Goal: Task Accomplishment & Management: Complete application form

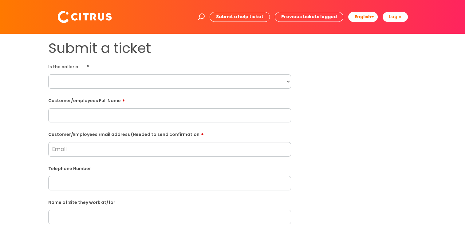
click at [97, 49] on select "... Citrus Customer Citrus Employee [DEMOGRAPHIC_DATA] Supplier" at bounding box center [169, 81] width 243 height 14
select select "Citrus Customer"
click at [48, 49] on select "... Citrus Customer Citrus Employee [DEMOGRAPHIC_DATA] Supplier" at bounding box center [169, 81] width 243 height 14
click at [92, 49] on input "text" at bounding box center [169, 115] width 243 height 14
paste input "[PERSON_NAME]"
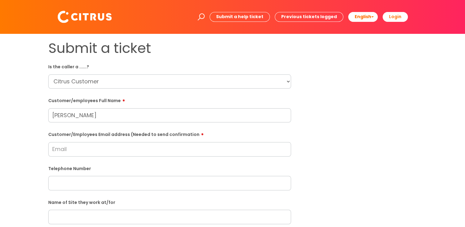
type input "[PERSON_NAME]"
click at [140, 49] on input "Customer/Employees Email address (Needed to send confirmation" at bounding box center [169, 149] width 243 height 14
click at [186, 49] on div "Submit a ticket Is the caller a ......? ... Citrus Customer Citrus Employee [DE…" at bounding box center [233, 217] width 378 height 354
click at [77, 49] on input "Customer/Employees Email address (Needed to send confirmation" at bounding box center [169, 149] width 243 height 14
paste input "[EMAIL_ADDRESS][DOMAIN_NAME]"
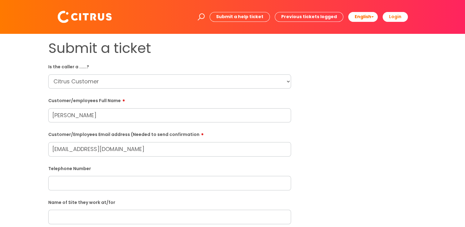
type input "[EMAIL_ADDRESS][DOMAIN_NAME]"
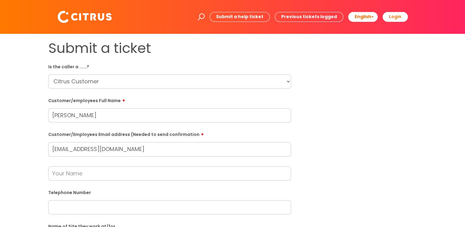
click at [97, 49] on input "text" at bounding box center [169, 173] width 243 height 14
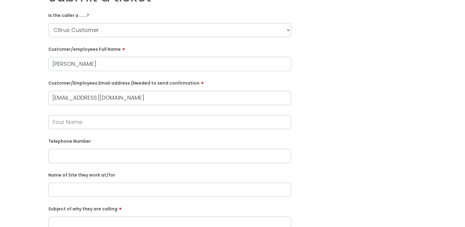
scroll to position [92, 0]
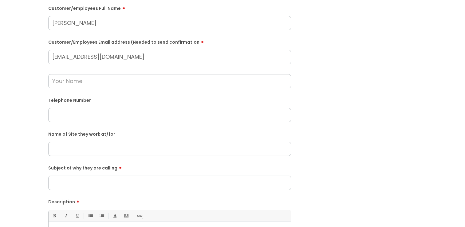
click at [119, 49] on input "text" at bounding box center [169, 115] width 243 height 14
paste input "07400306518"
type input "07400306518"
click at [139, 49] on input "text" at bounding box center [169, 149] width 243 height 14
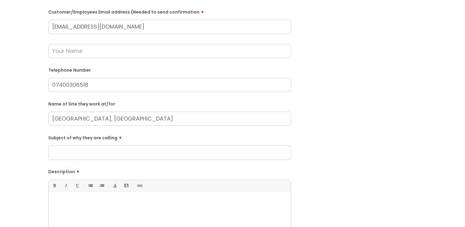
scroll to position [154, 0]
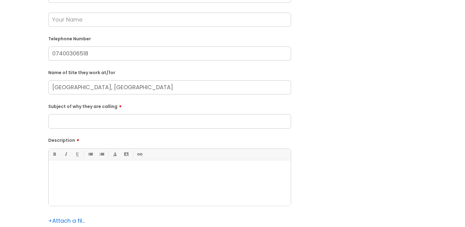
type input "[GEOGRAPHIC_DATA], [GEOGRAPHIC_DATA]"
click at [137, 49] on input "Subject of why they are calling" at bounding box center [169, 121] width 243 height 14
type input "Access issue"
click at [186, 49] on div at bounding box center [170, 184] width 242 height 42
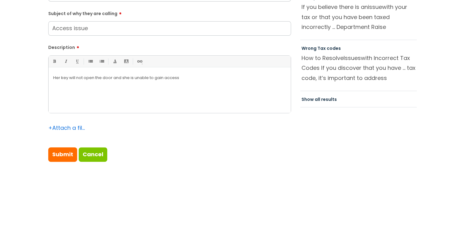
scroll to position [307, 0]
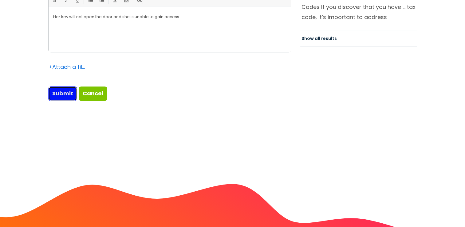
click at [60, 49] on input "Submit" at bounding box center [62, 93] width 29 height 14
type input "Please Wait..."
